Goal: Transaction & Acquisition: Purchase product/service

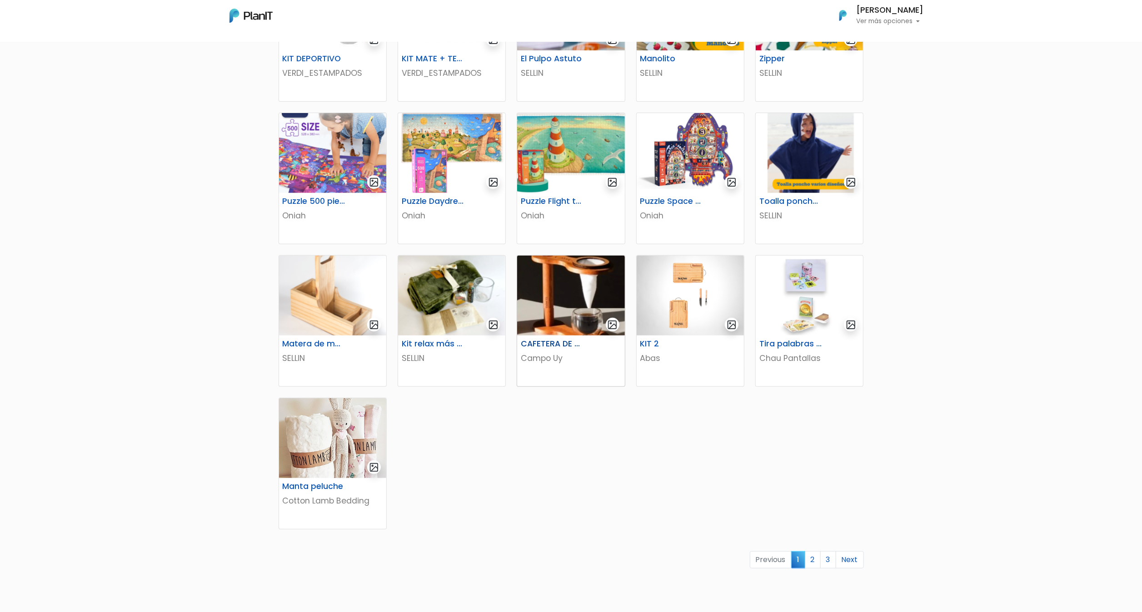
scroll to position [273, 0]
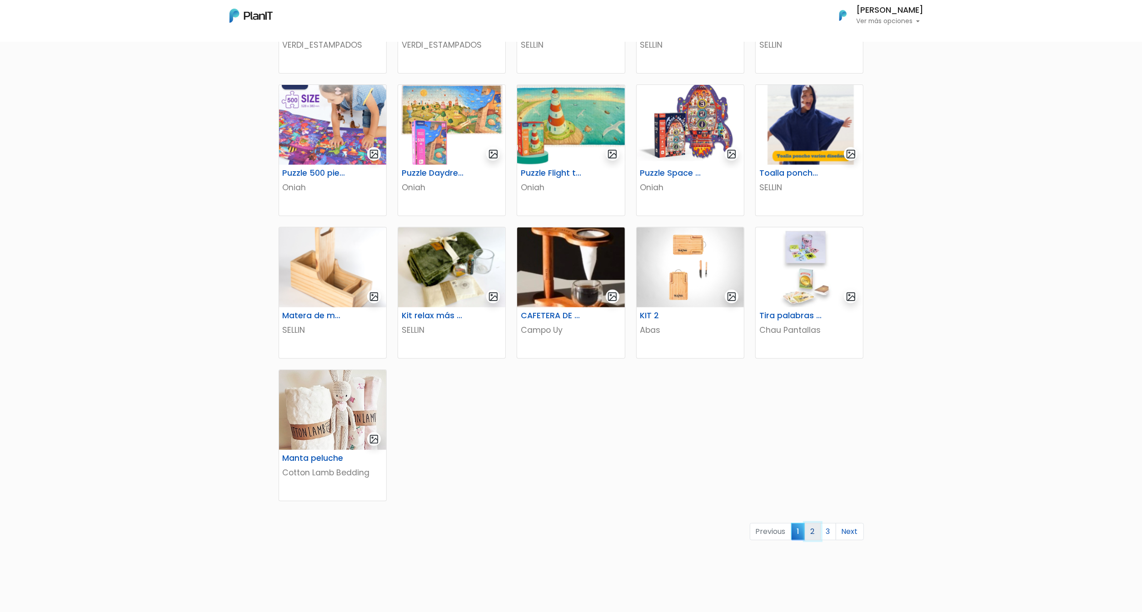
click at [813, 533] on link "2" at bounding box center [813, 531] width 16 height 17
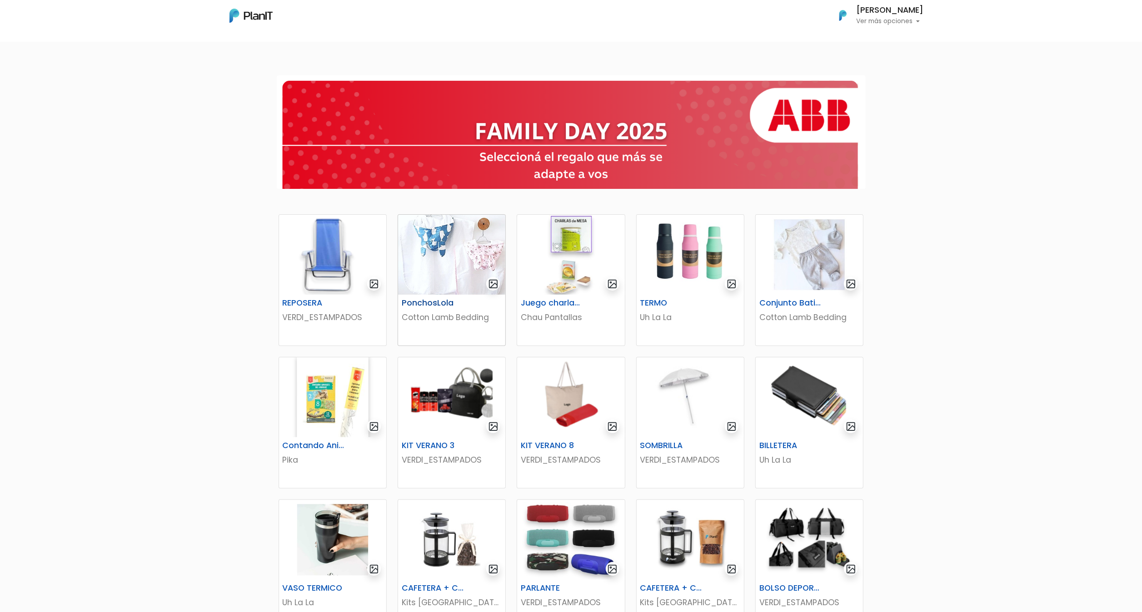
click at [438, 304] on h6 "PonchosLola" at bounding box center [433, 304] width 74 height 10
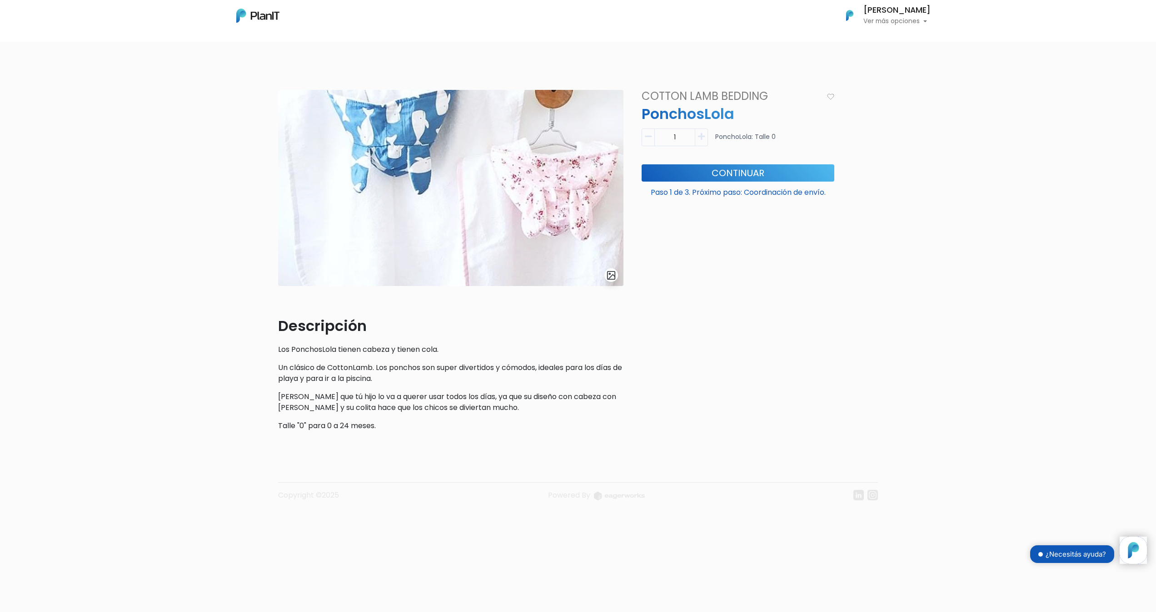
click at [253, 13] on img at bounding box center [257, 16] width 43 height 14
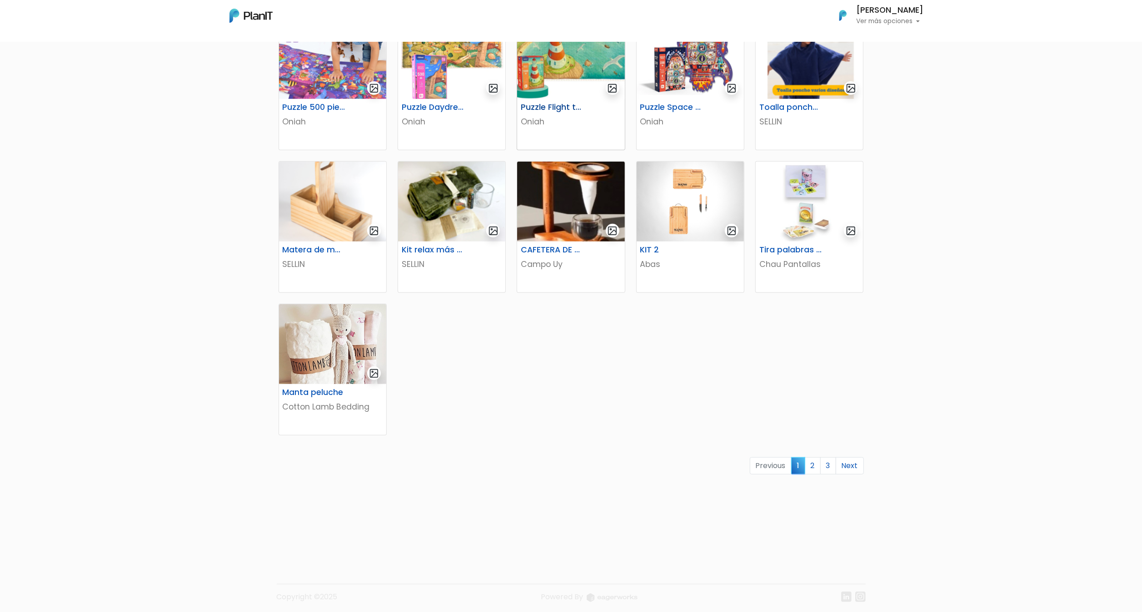
scroll to position [343, 0]
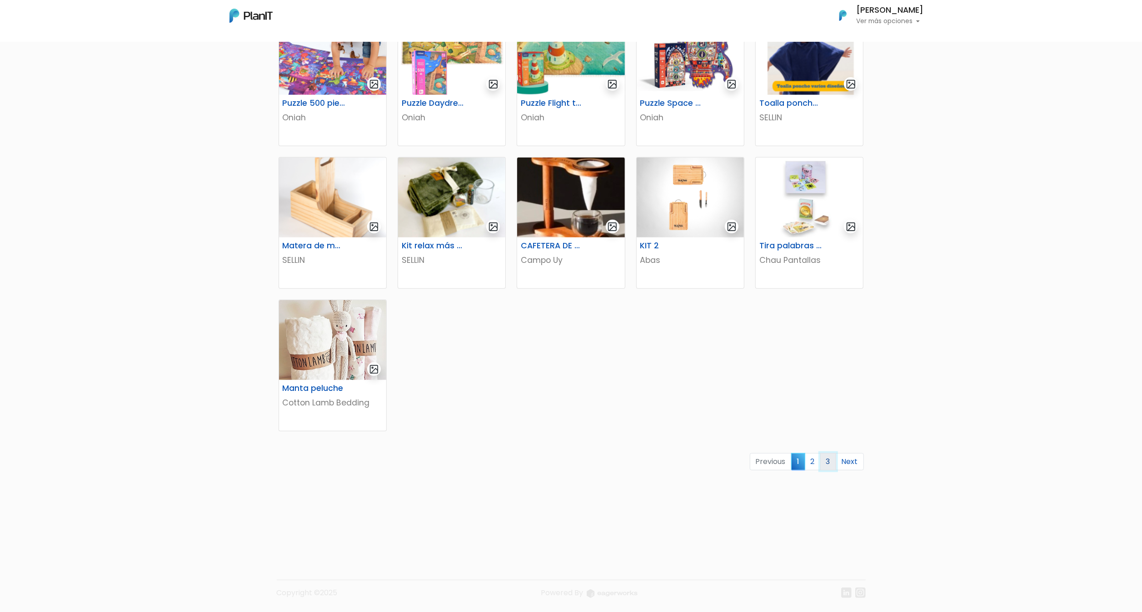
click at [827, 461] on link "3" at bounding box center [828, 461] width 16 height 17
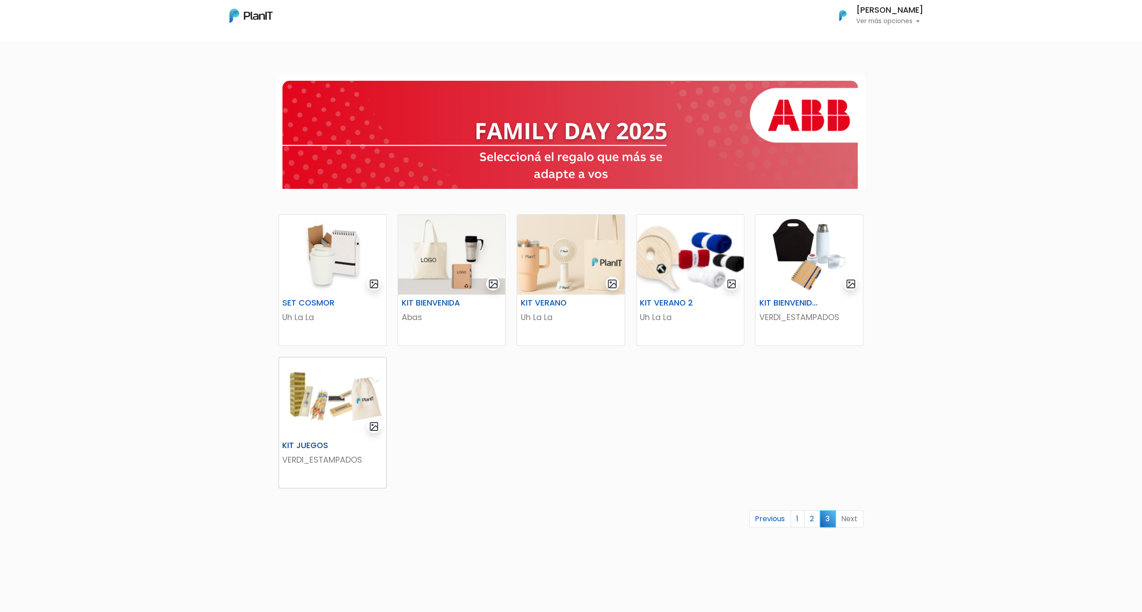
click at [302, 406] on img at bounding box center [332, 398] width 107 height 80
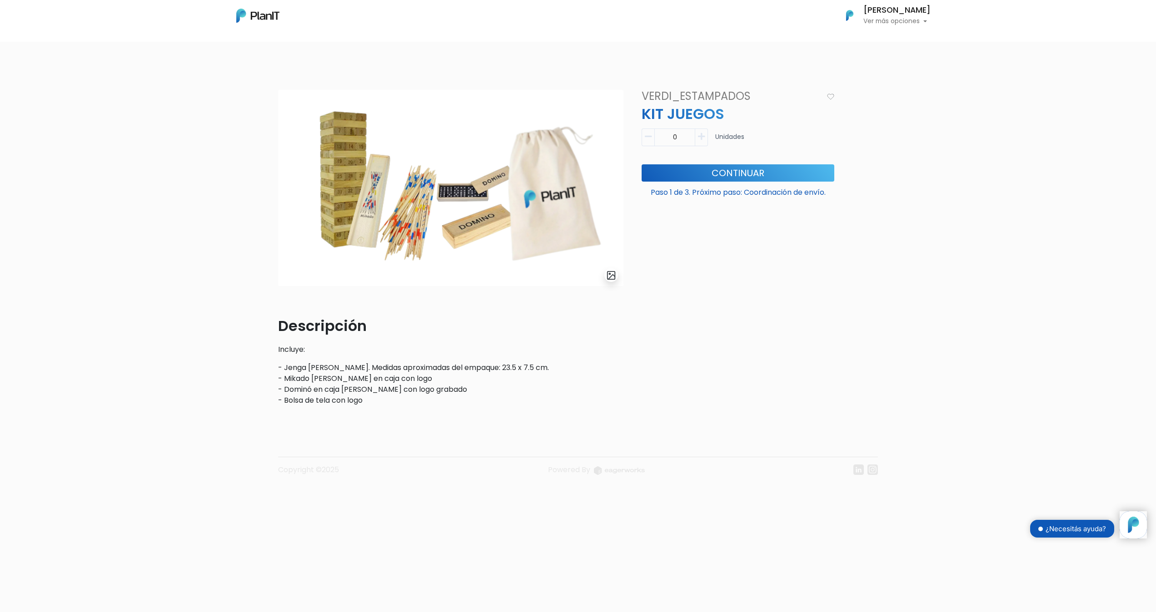
click at [703, 138] on icon "button" at bounding box center [701, 137] width 7 height 8
type input "1"
click at [715, 171] on button "Continuar" at bounding box center [738, 172] width 193 height 17
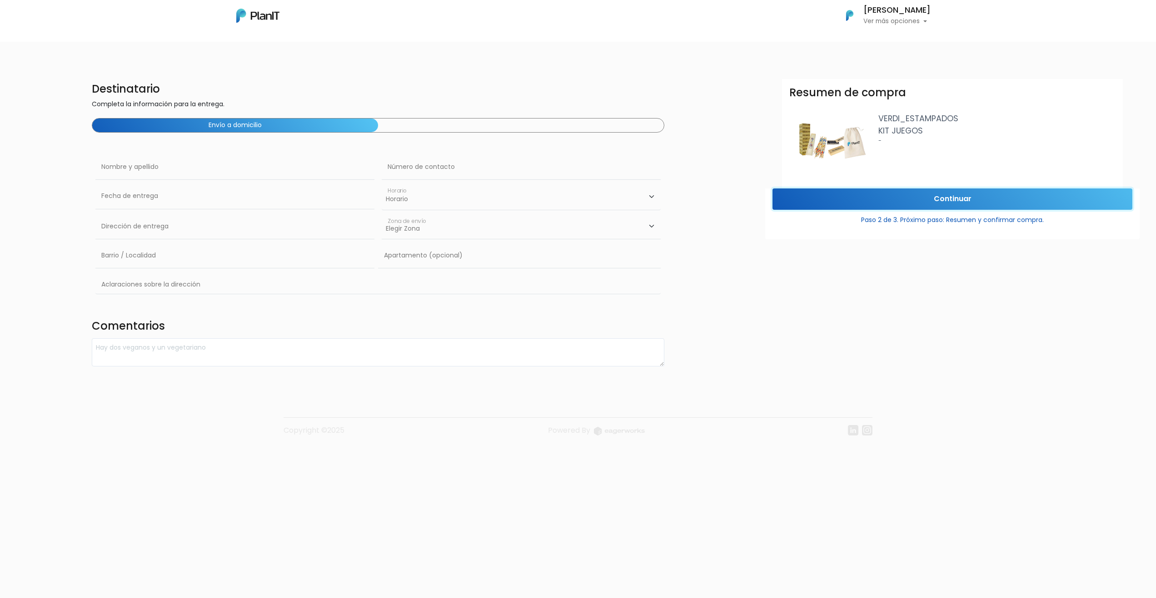
click at [938, 197] on input "Continuar" at bounding box center [952, 199] width 360 height 21
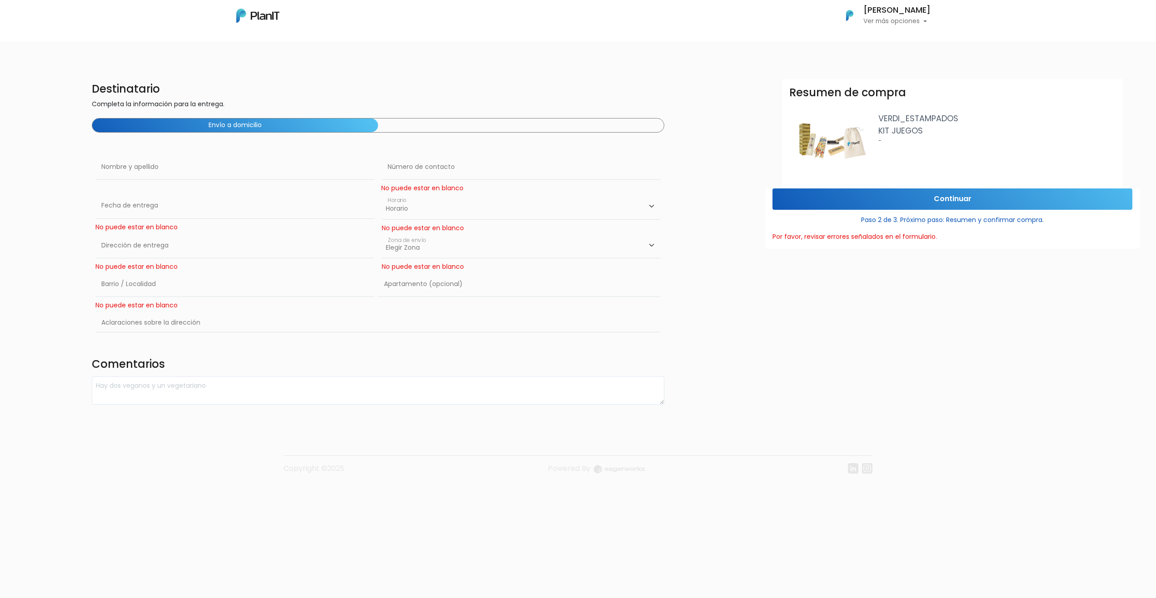
click at [424, 119] on div "Envío a domicilio" at bounding box center [378, 125] width 573 height 15
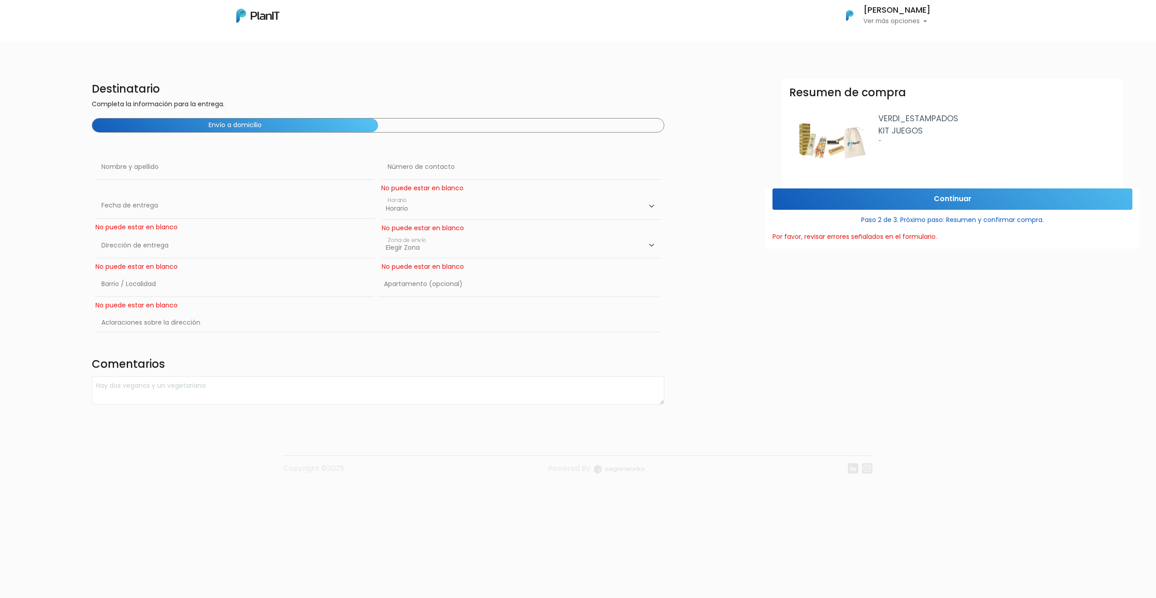
drag, startPoint x: 424, startPoint y: 119, endPoint x: 295, endPoint y: 119, distance: 129.0
click at [295, 119] on button "Envío a domicilio" at bounding box center [235, 126] width 286 height 14
